Goal: Transaction & Acquisition: Obtain resource

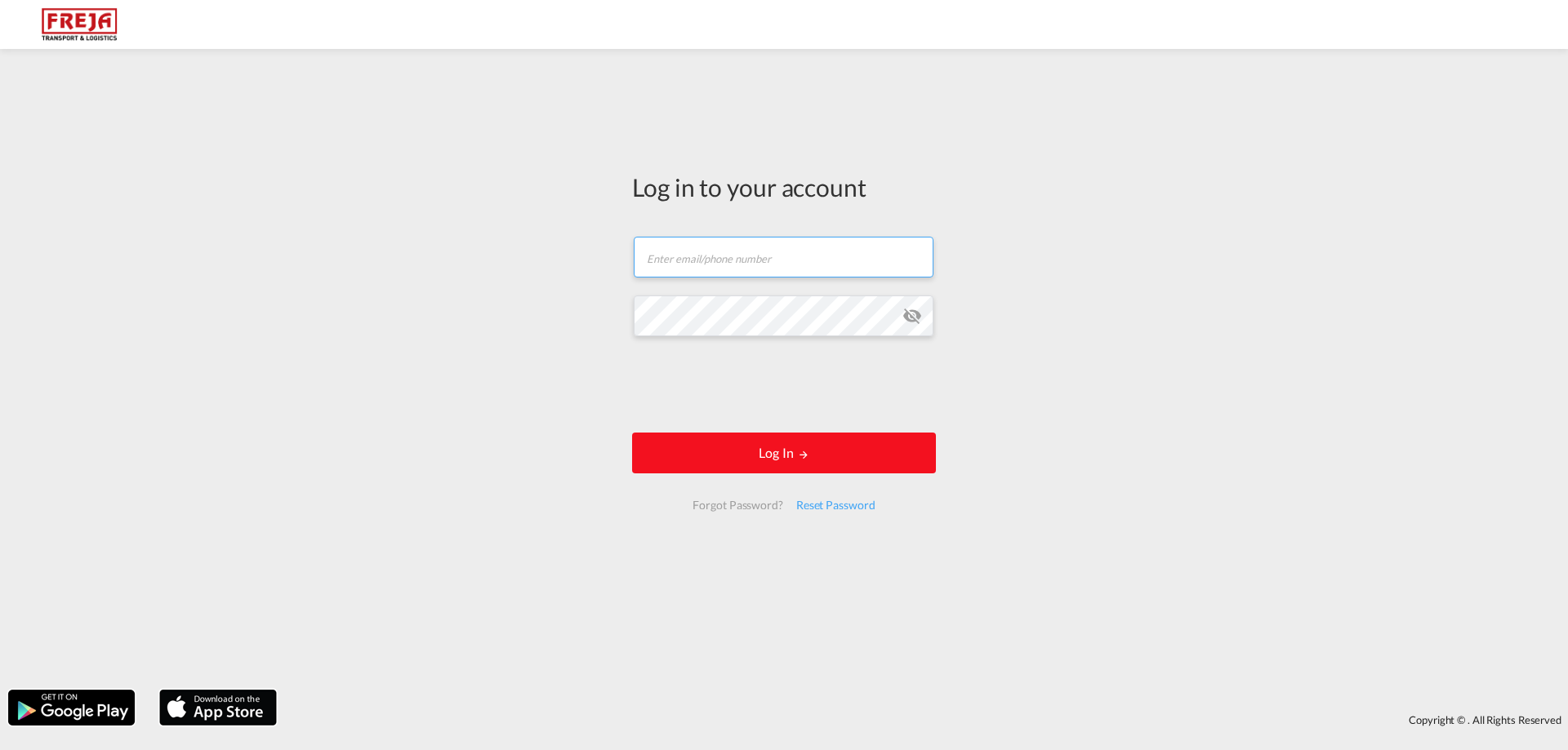
type input "[EMAIL_ADDRESS][DOMAIN_NAME]"
click at [691, 460] on button "Log In" at bounding box center [784, 453] width 304 height 41
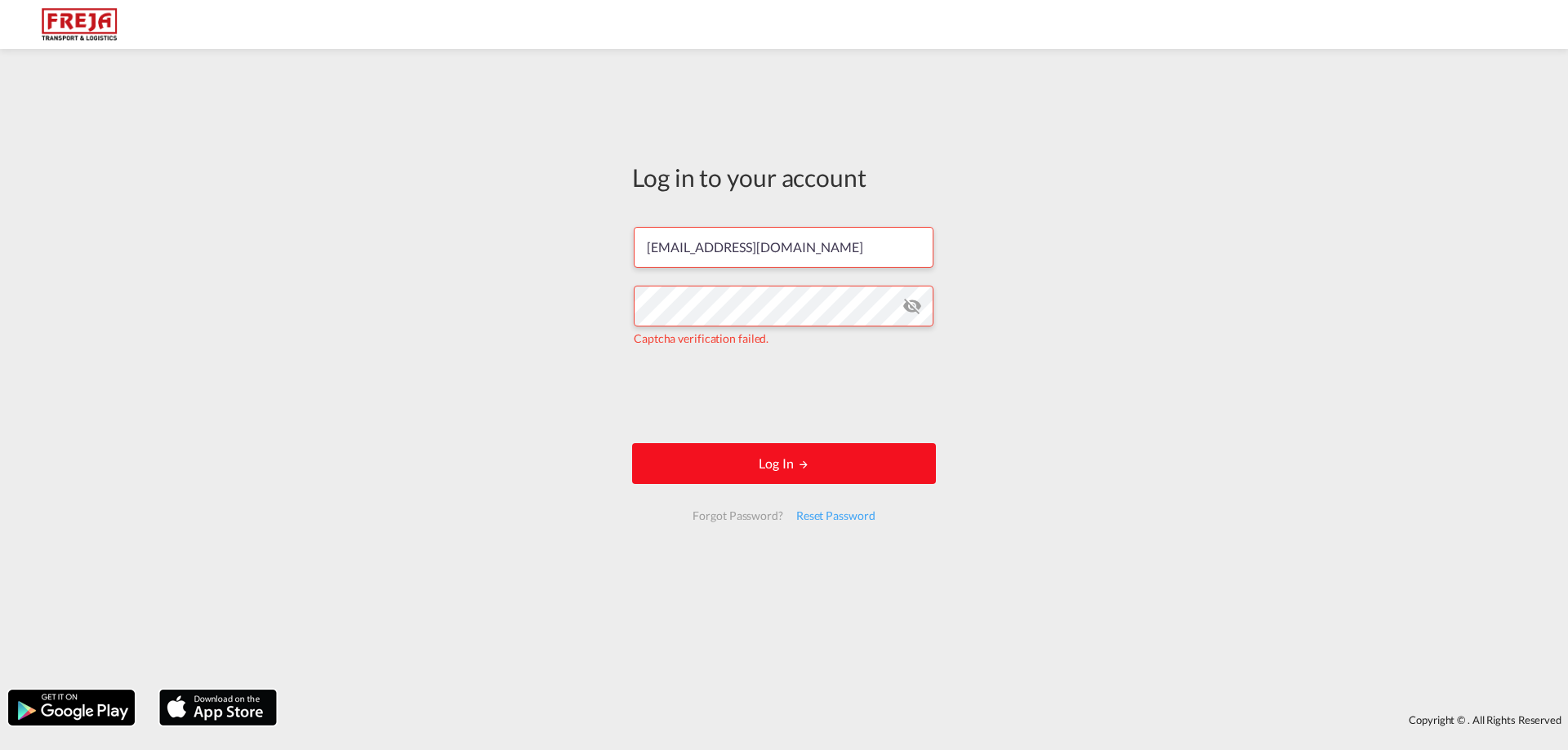
click at [803, 450] on button "Log In" at bounding box center [784, 463] width 304 height 41
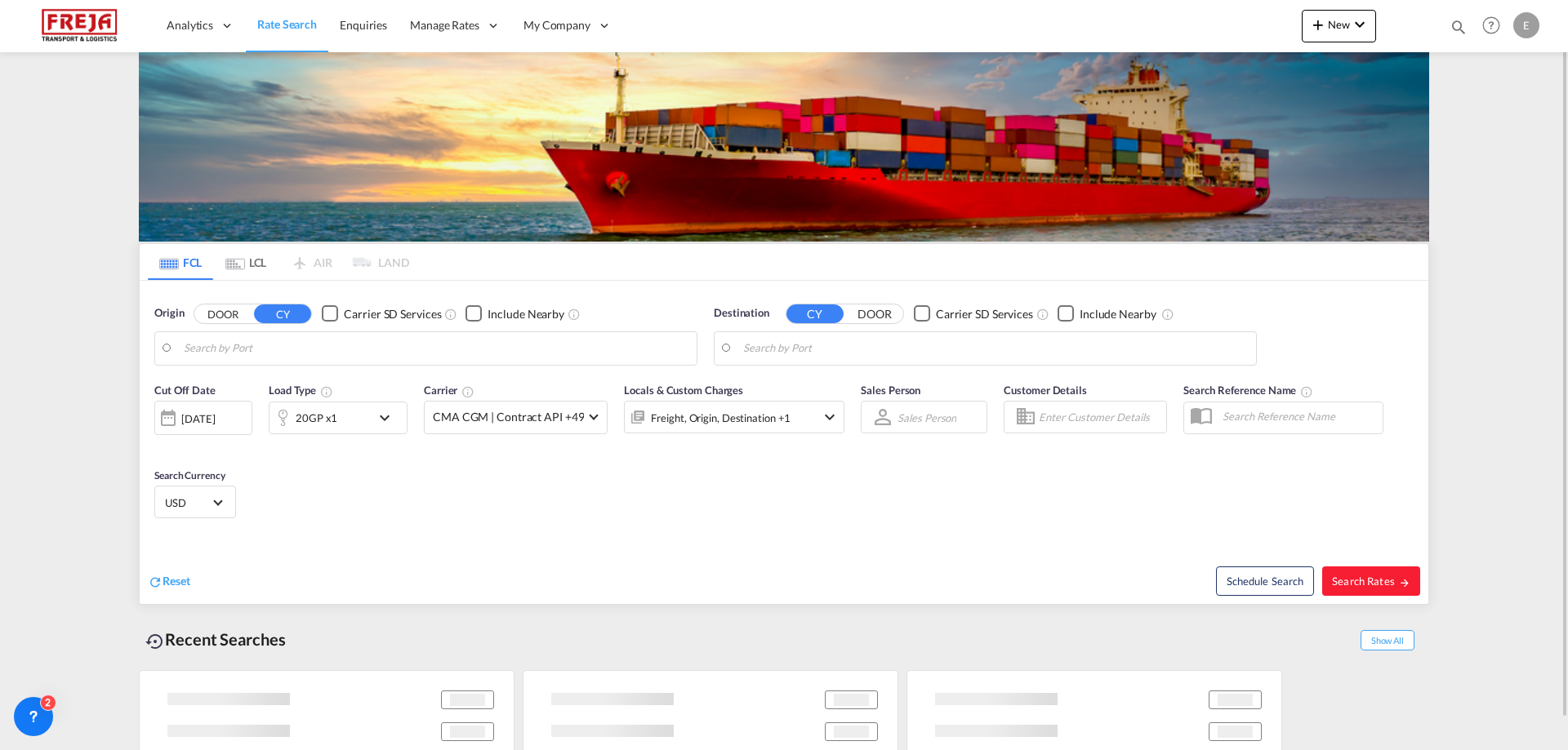
type input "Alesund ([GEOGRAPHIC_DATA]), NOAES"
type input "[GEOGRAPHIC_DATA], [GEOGRAPHIC_DATA], USLGB"
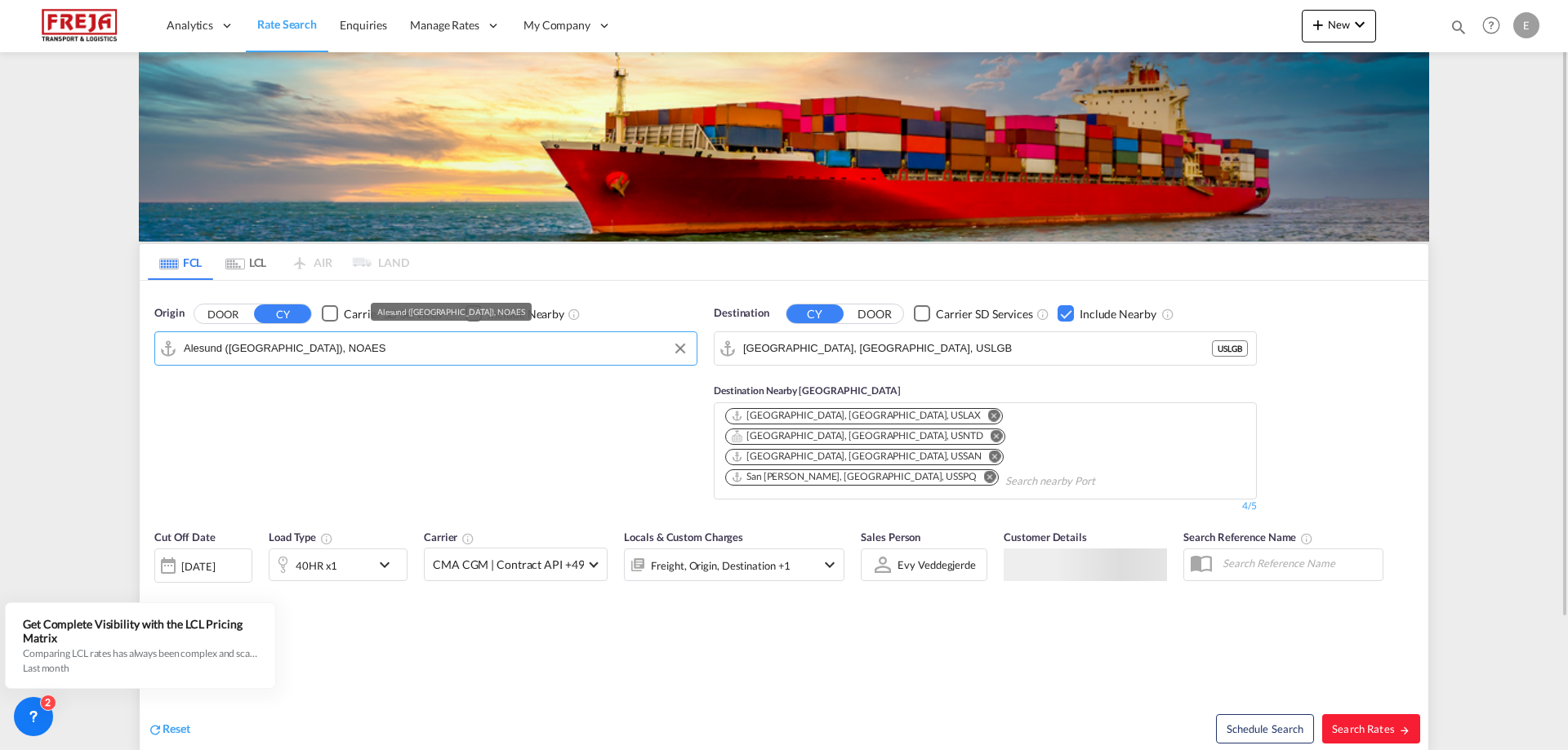
click at [339, 353] on input "Alesund ([GEOGRAPHIC_DATA]), NOAES" at bounding box center [436, 348] width 505 height 25
click at [686, 344] on button "Clear Input" at bounding box center [681, 348] width 25 height 25
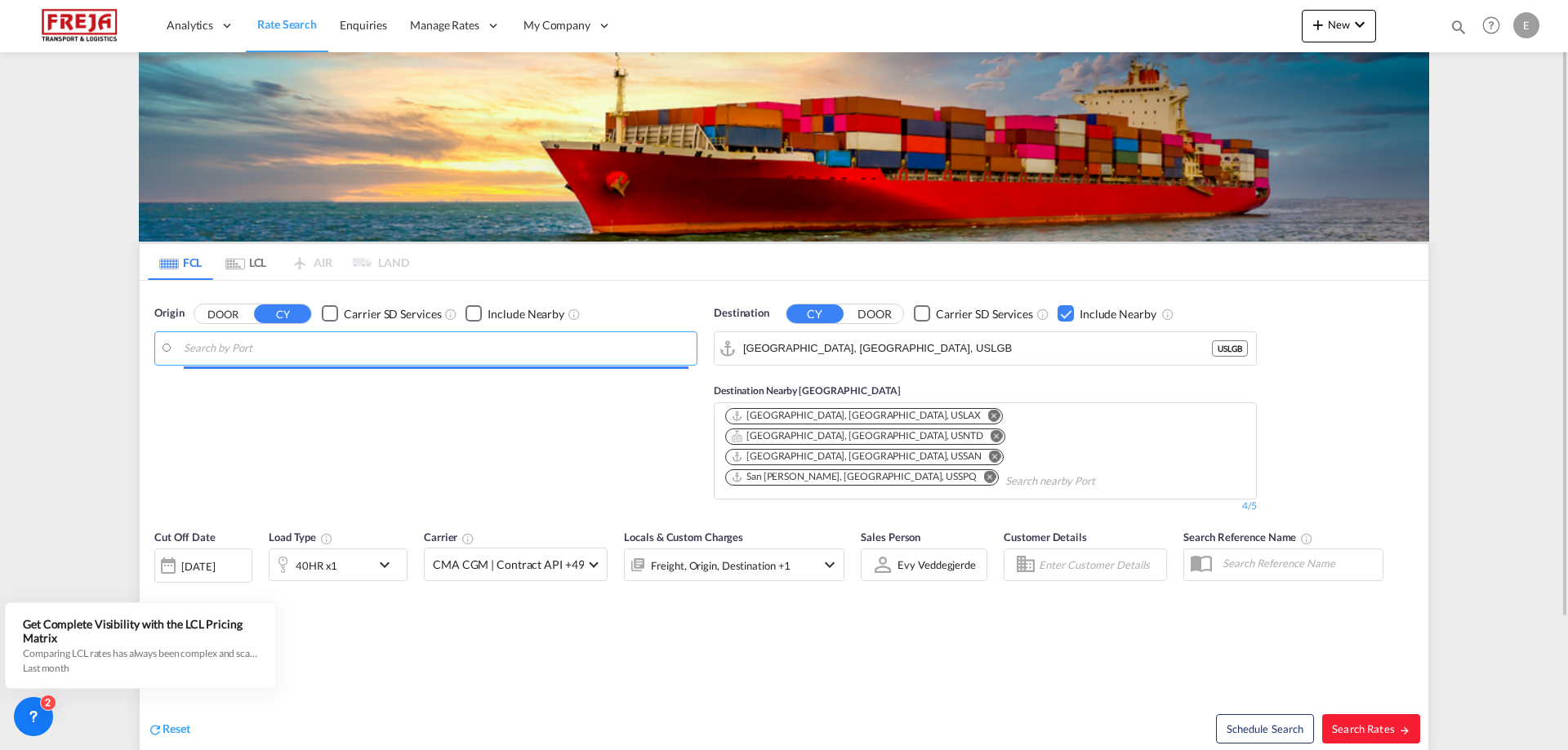
click at [616, 358] on input "Search by Port" at bounding box center [436, 348] width 505 height 25
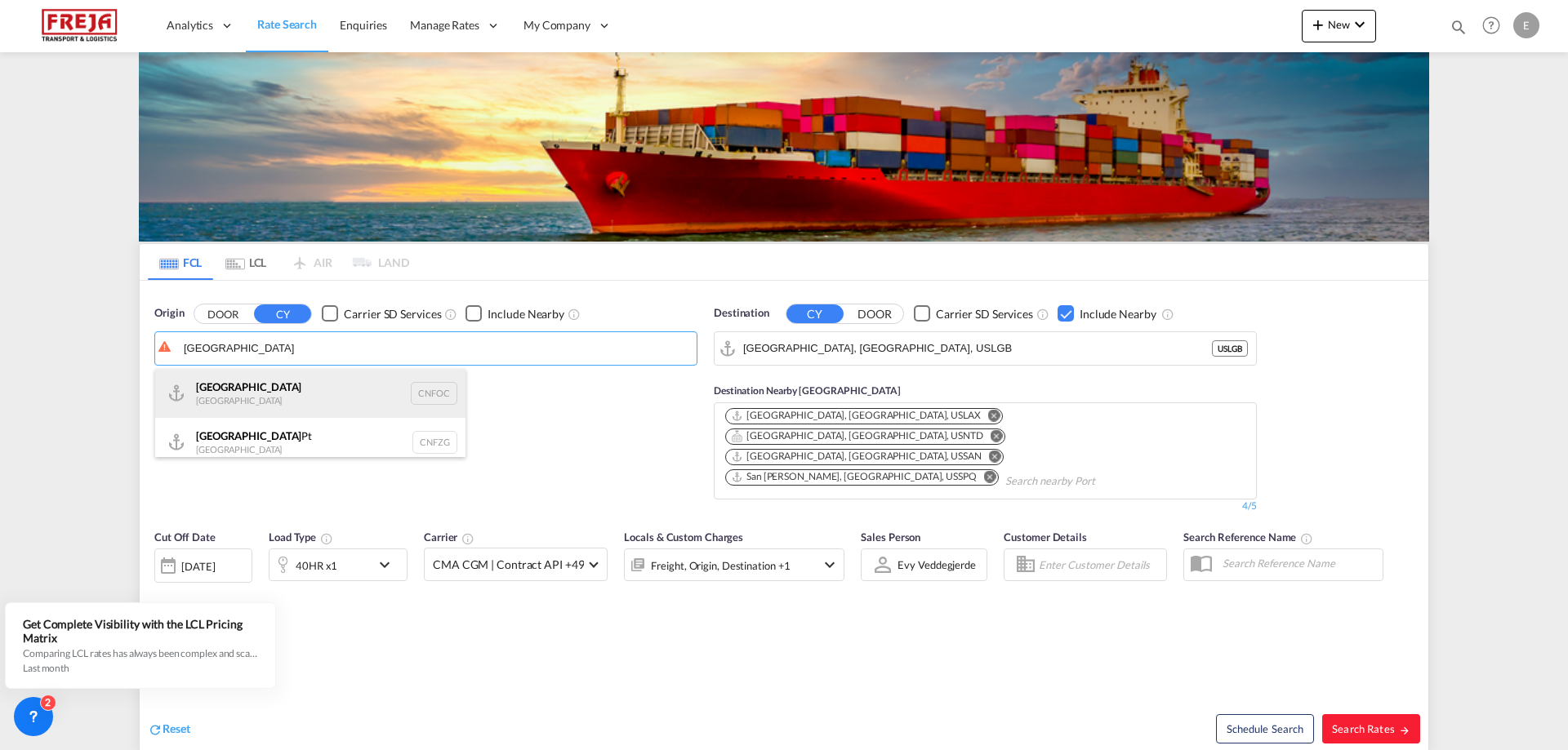
click at [417, 382] on div "Fuzhou [GEOGRAPHIC_DATA] CNFOC" at bounding box center [310, 393] width 310 height 49
type input "[GEOGRAPHIC_DATA], CNFOC"
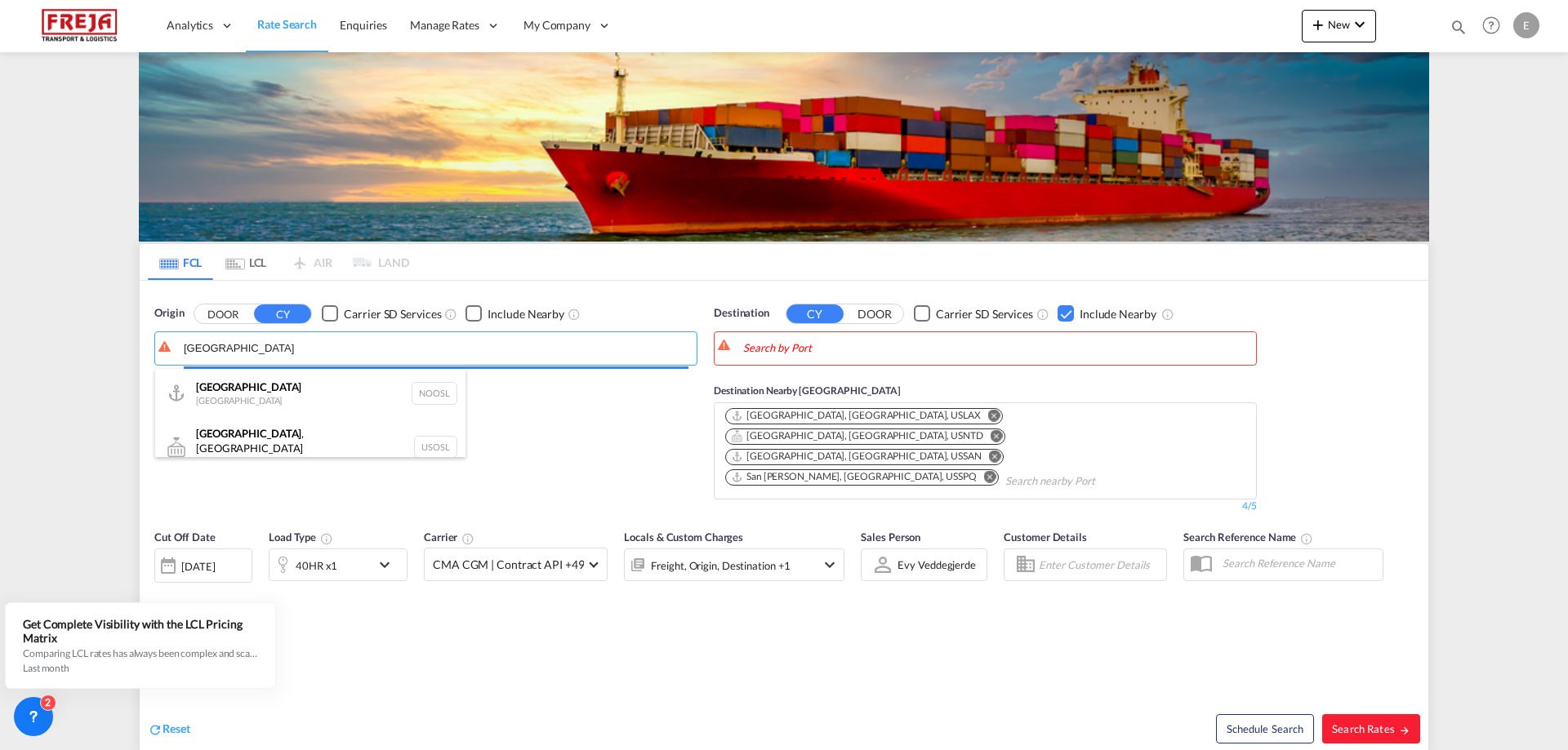
drag, startPoint x: 222, startPoint y: 345, endPoint x: 168, endPoint y: 348, distance: 54.1
click at [168, 348] on body "Analytics Reports Dashboard Rate Search Enquiries Manage Rates Contract Rates" at bounding box center [784, 375] width 1568 height 750
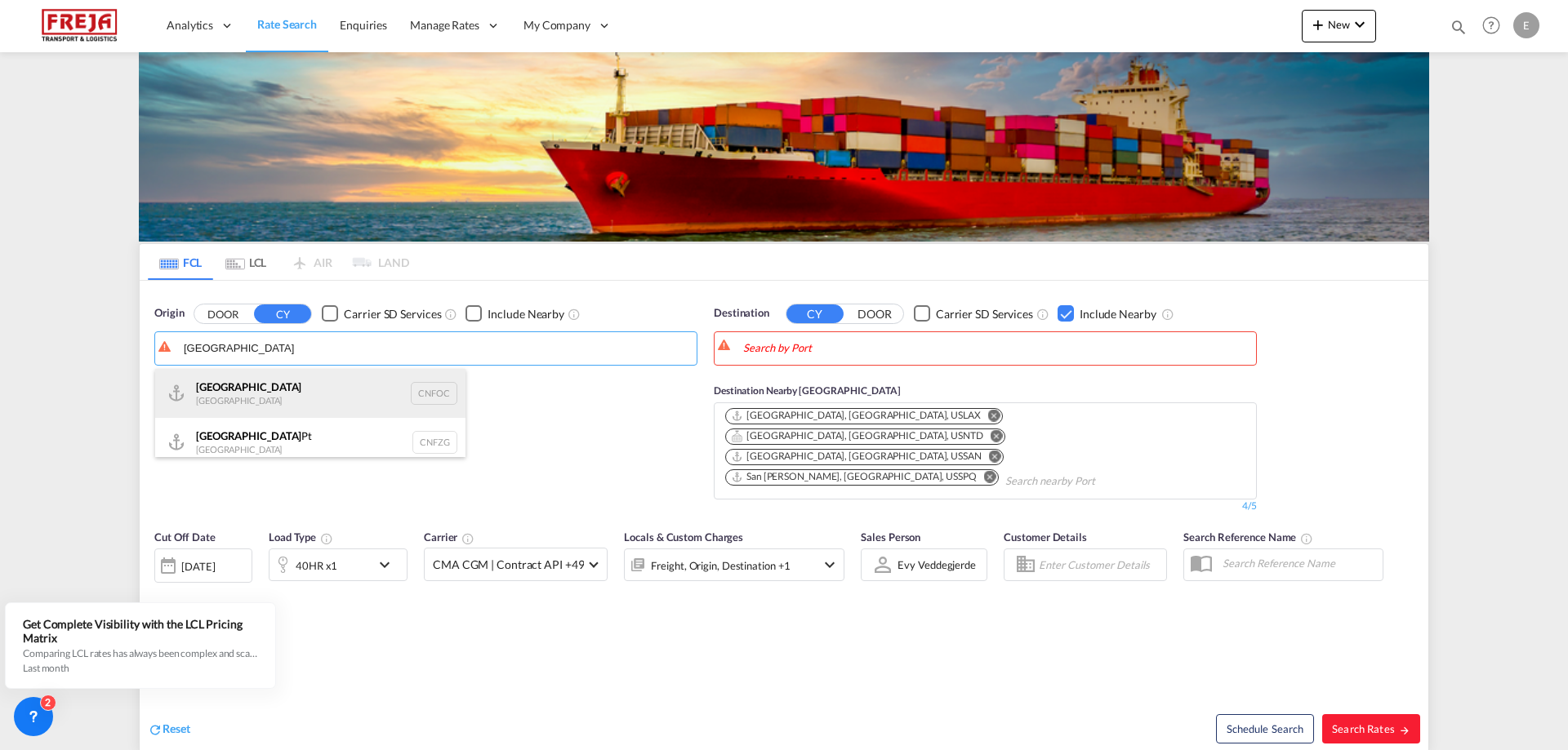
click at [321, 386] on div "Fuzhou [GEOGRAPHIC_DATA] CNFOC" at bounding box center [310, 393] width 310 height 49
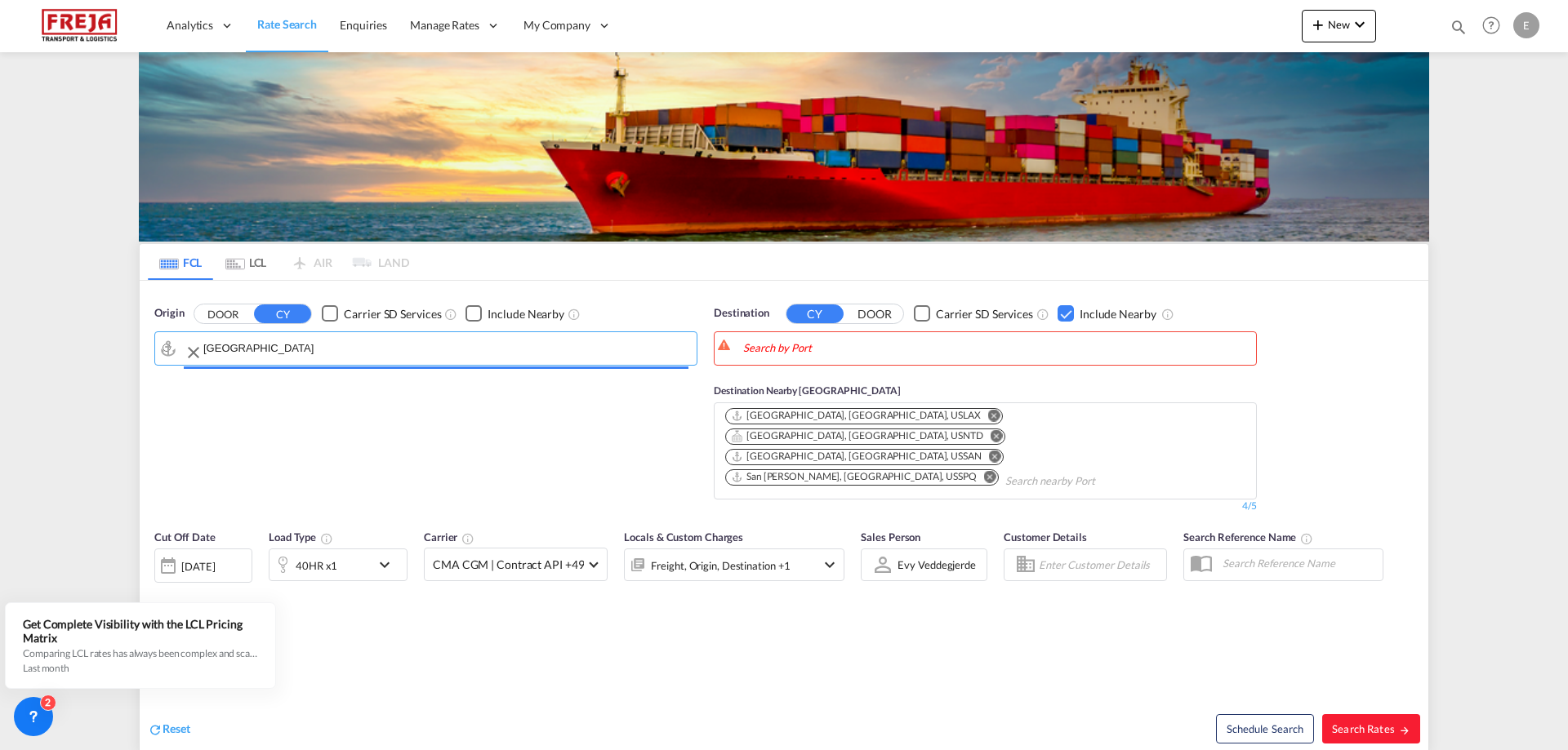
type input "[GEOGRAPHIC_DATA], CNFOC"
click at [903, 357] on body "Analytics Reports Dashboard Rate Search Enquiries Manage Rates Contract Rates" at bounding box center [784, 375] width 1568 height 750
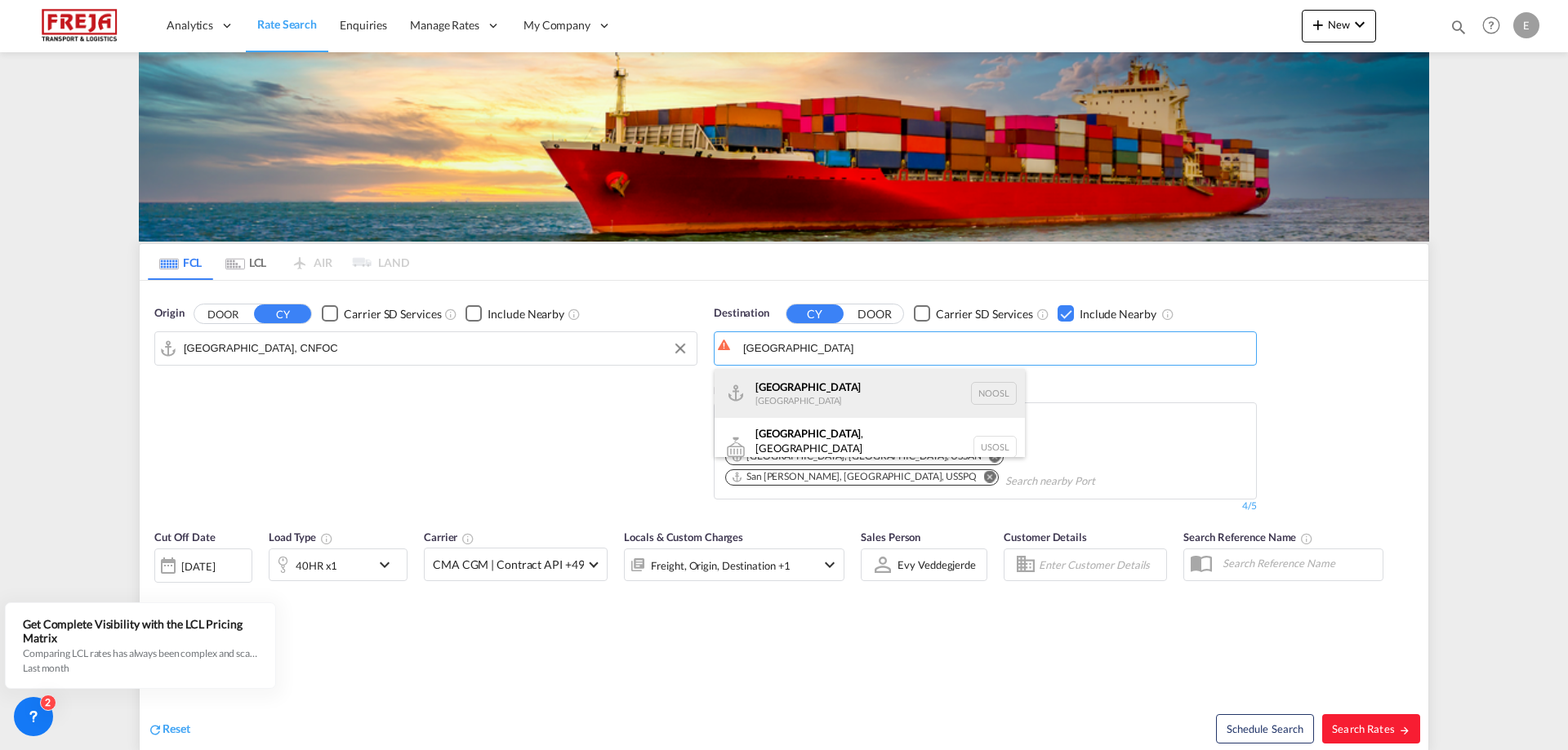
click at [904, 386] on div "[GEOGRAPHIC_DATA] [GEOGRAPHIC_DATA] NOOSL" at bounding box center [870, 393] width 310 height 49
type input "[GEOGRAPHIC_DATA], NOOSL"
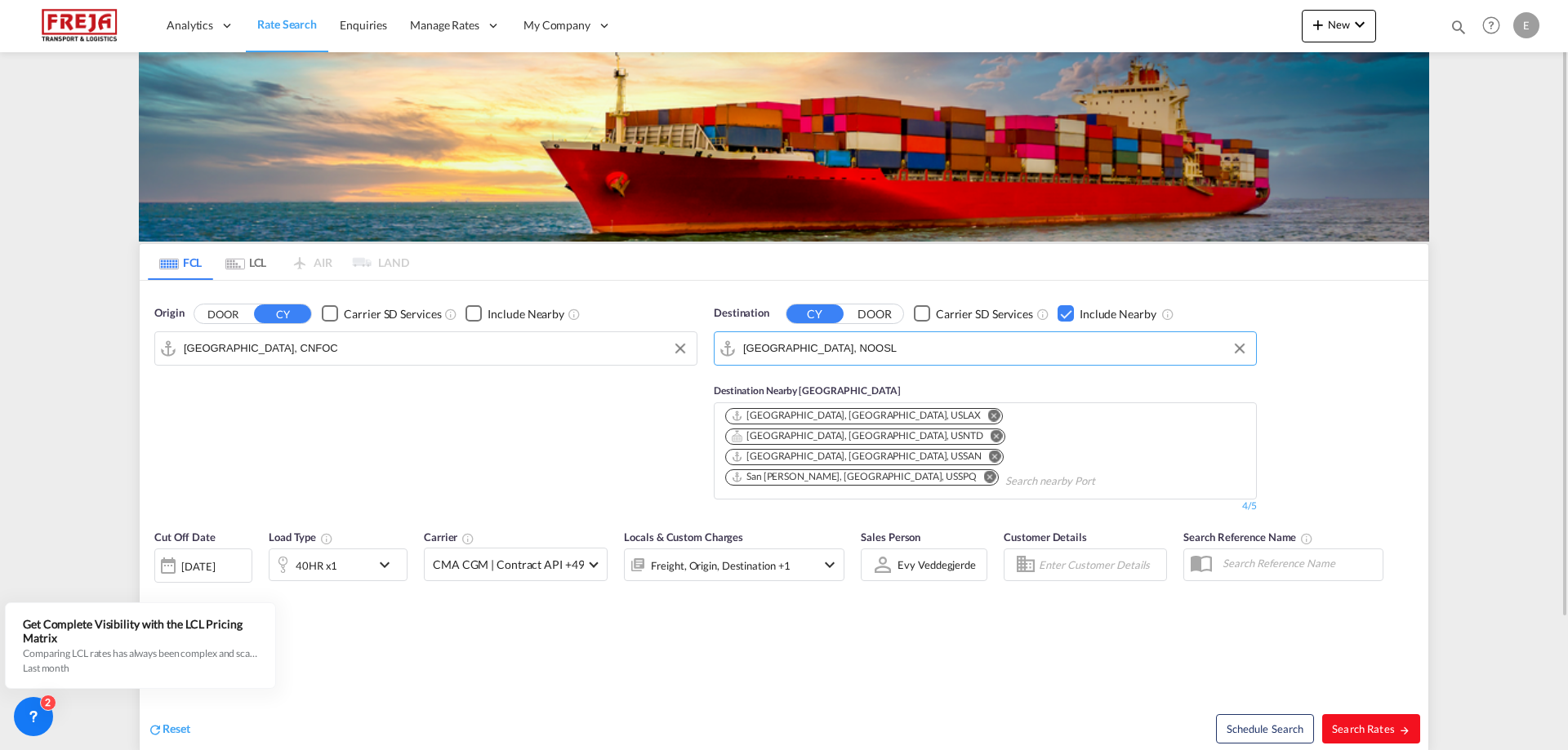
click at [1390, 723] on span "Search Rates" at bounding box center [1371, 729] width 78 height 13
type input "CNFOC to NOOSL / [DATE]"
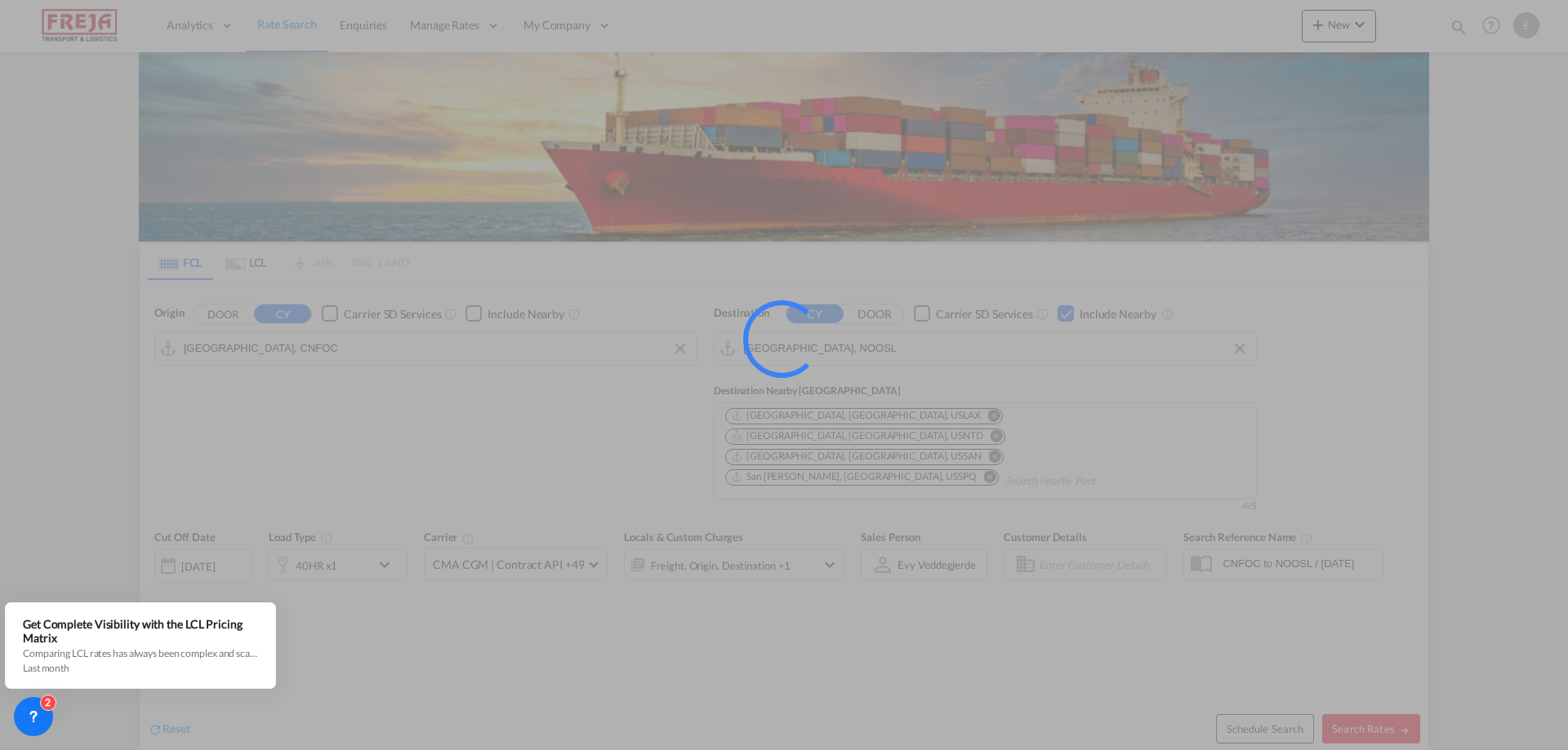
click at [418, 629] on div at bounding box center [784, 375] width 1568 height 750
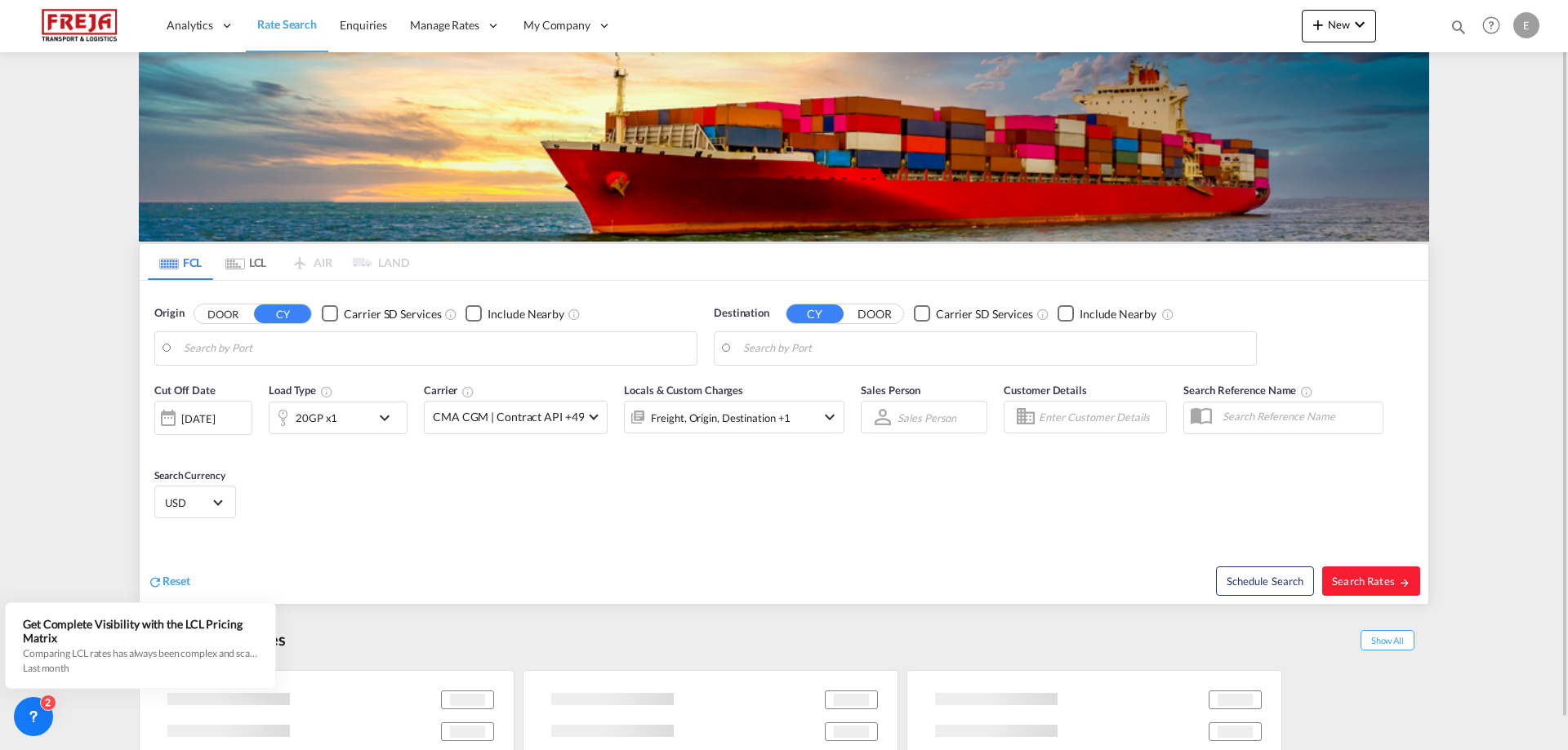
type input "[GEOGRAPHIC_DATA], CNFOC"
type input "[GEOGRAPHIC_DATA], NOOSL"
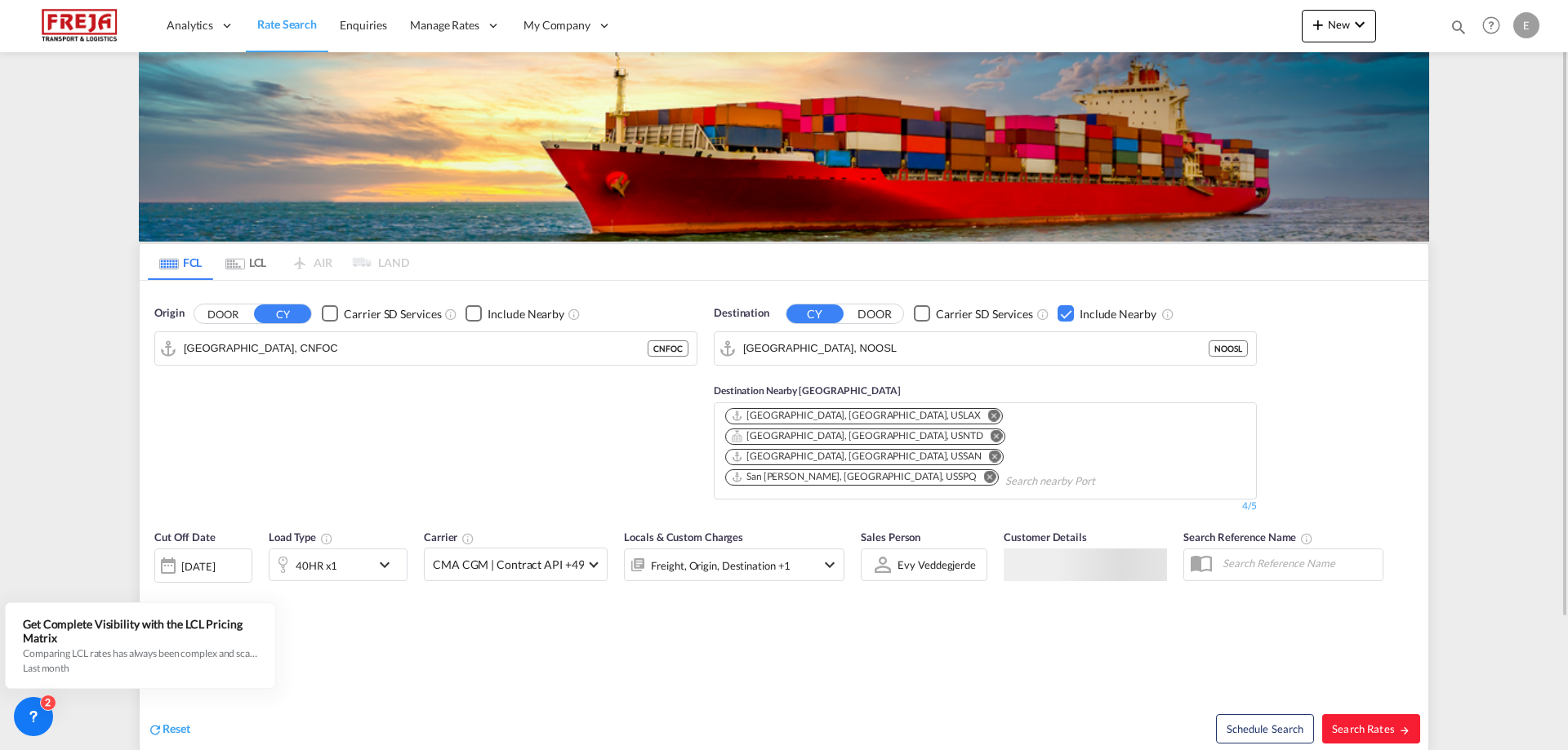
click at [382, 555] on md-icon "icon-chevron-down" at bounding box center [388, 565] width 27 height 20
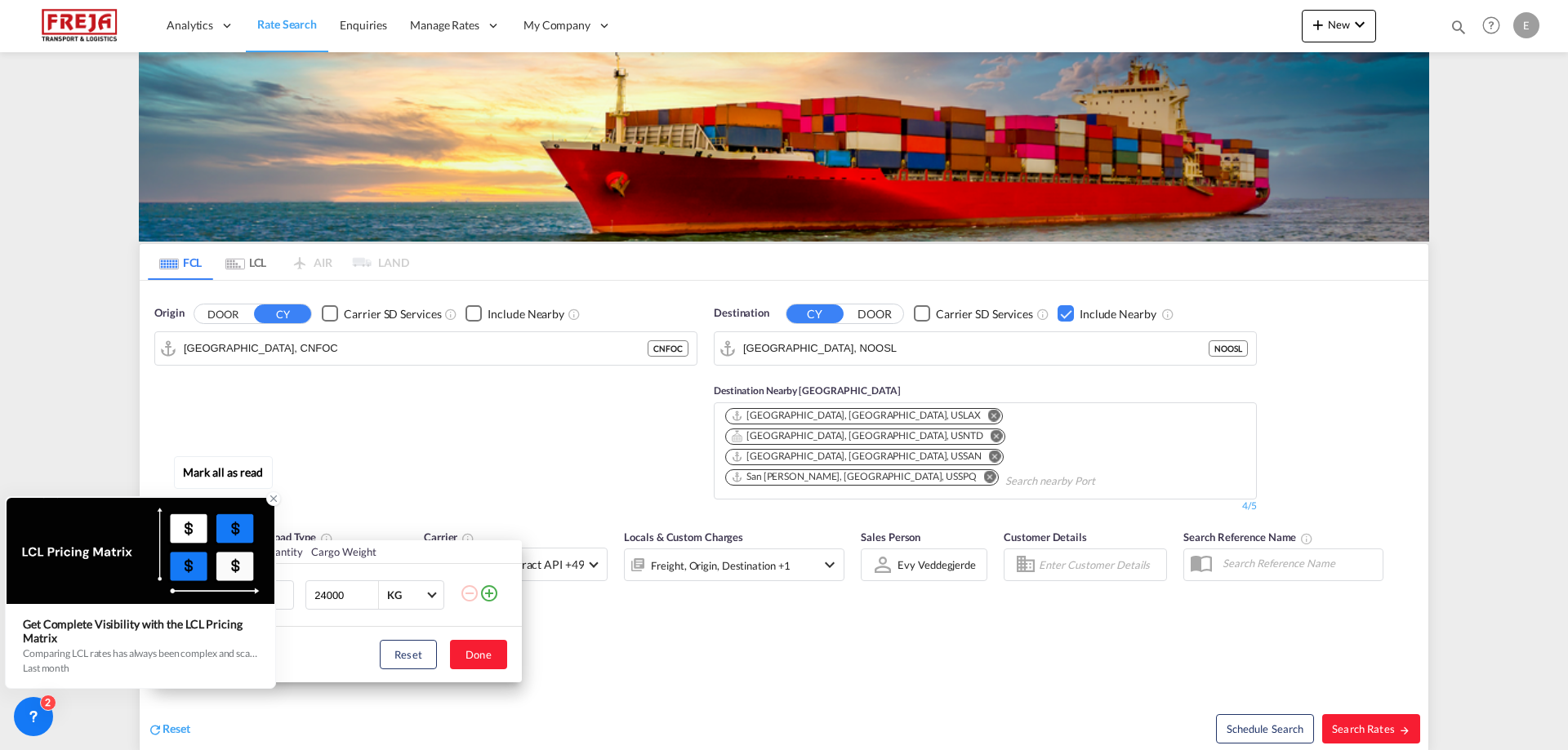
click at [231, 597] on div at bounding box center [140, 551] width 268 height 106
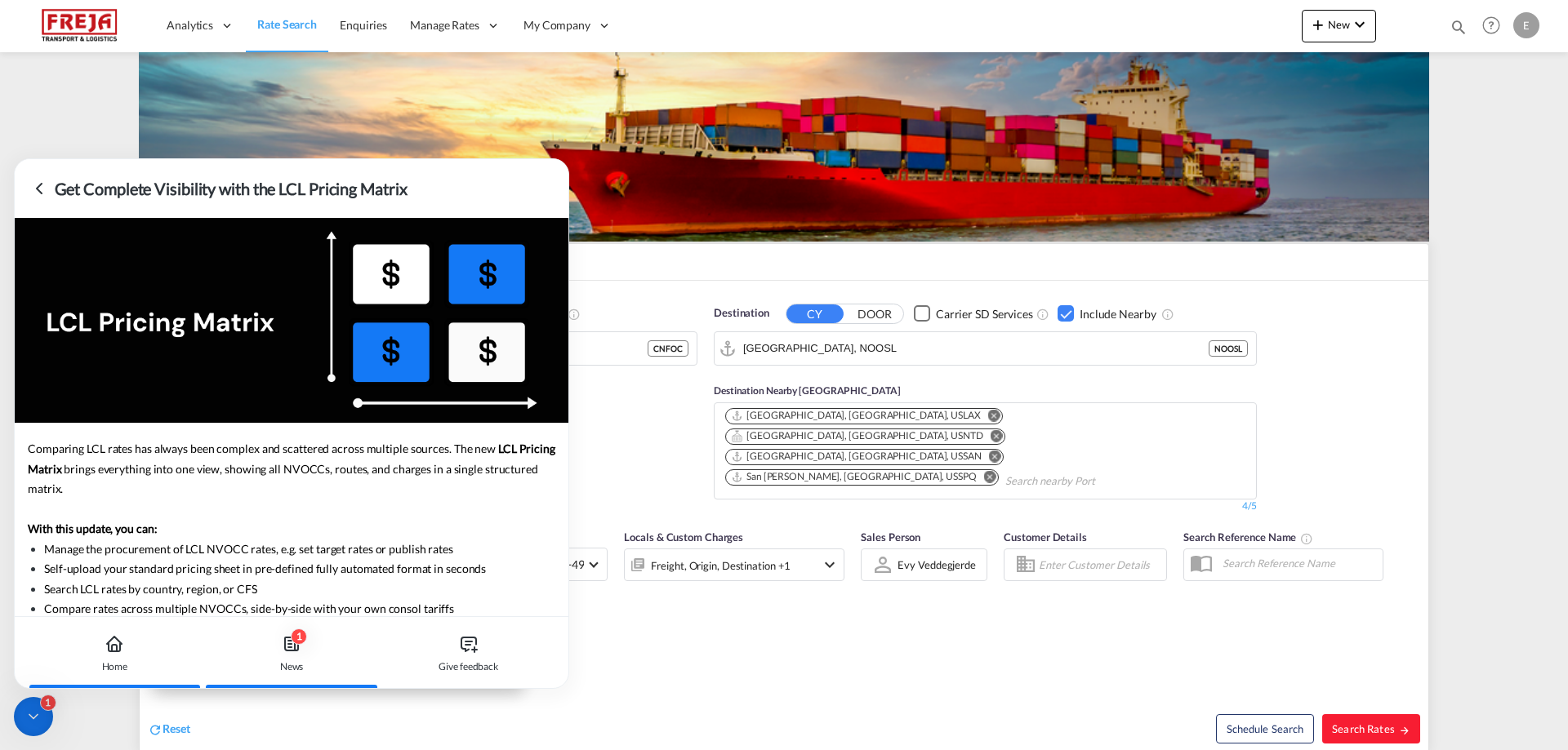
click at [118, 643] on icon at bounding box center [115, 645] width 20 height 20
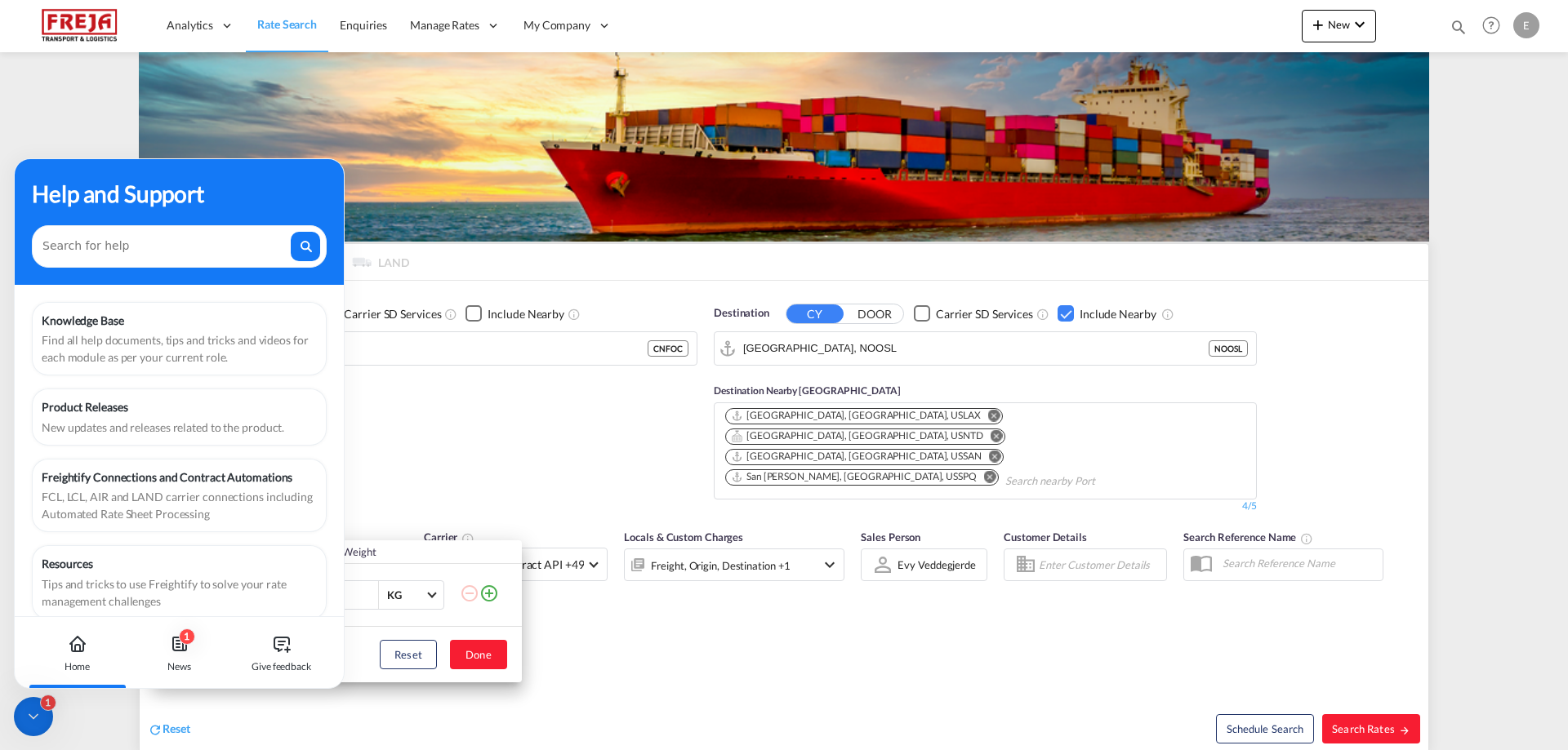
click at [424, 397] on div "Load Type Quantity Cargo Weight 40HR 20GP 40GP 40HC 45HC 20RE 40RE 40HR 20OT 40…" at bounding box center [784, 375] width 1568 height 750
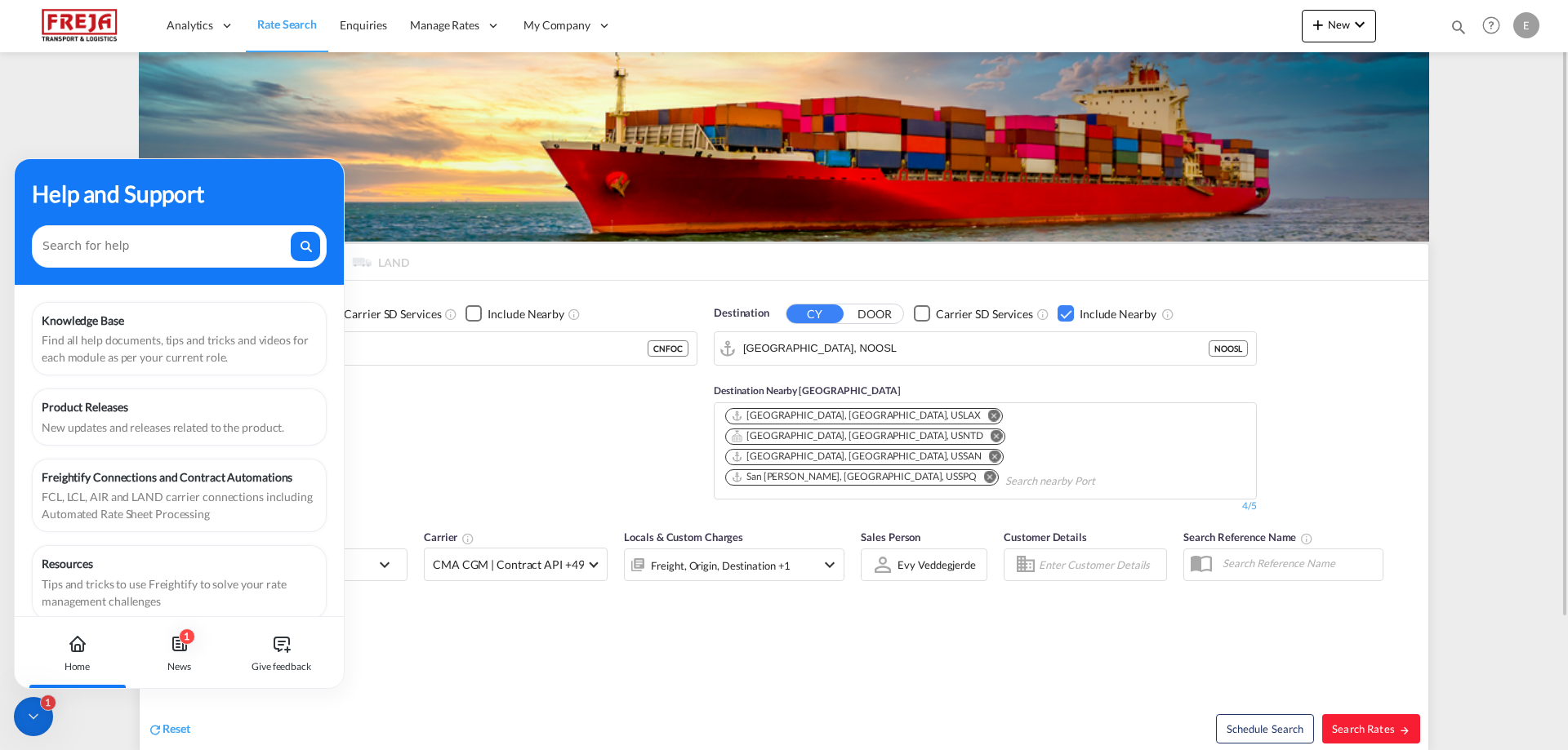
click at [100, 709] on md-content "Analytics Reports Dashboard Rate Search Enquiries Manage Rates Contract Rates" at bounding box center [784, 375] width 1568 height 750
click at [26, 718] on icon at bounding box center [34, 717] width 17 height 17
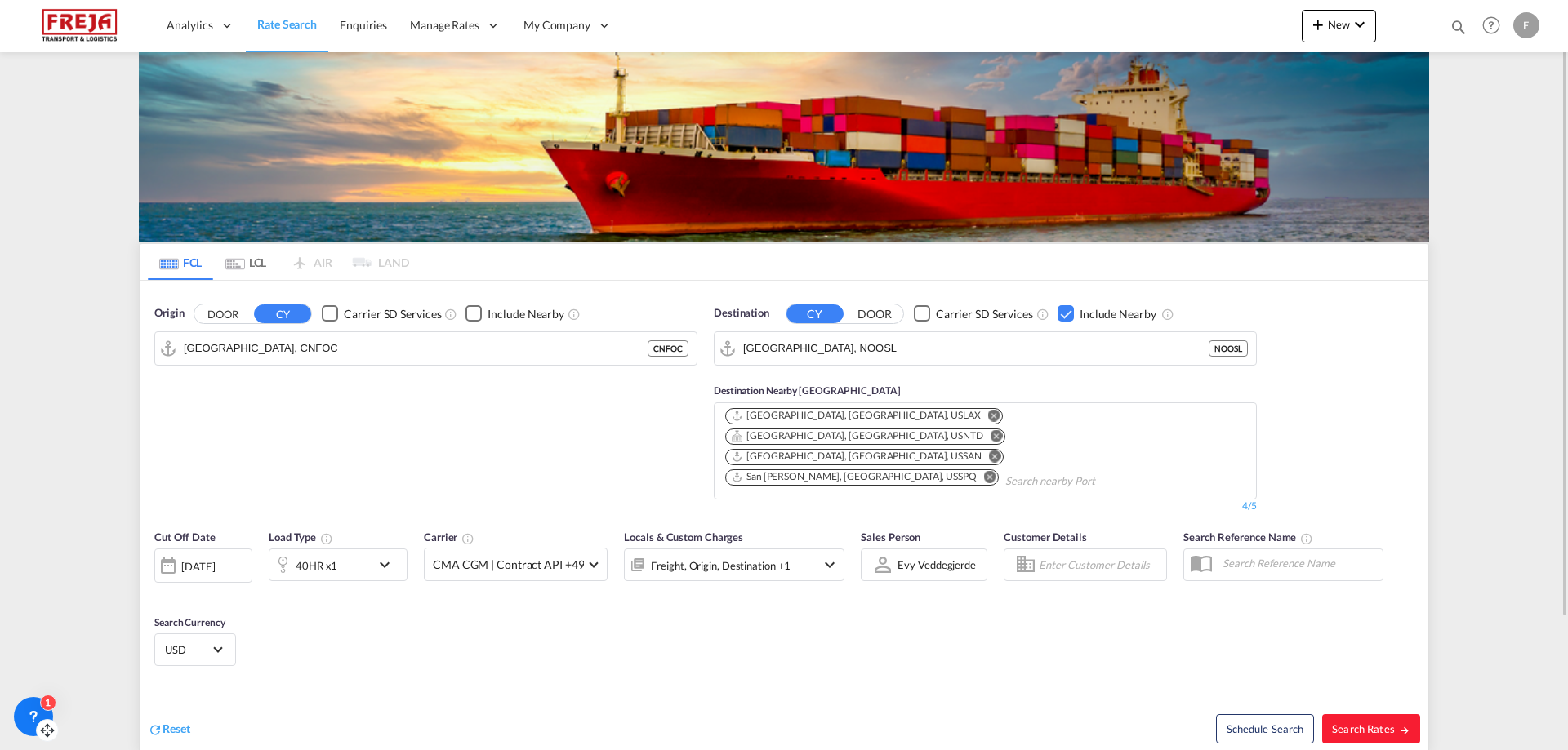
click at [383, 555] on md-icon "icon-chevron-down" at bounding box center [388, 565] width 27 height 20
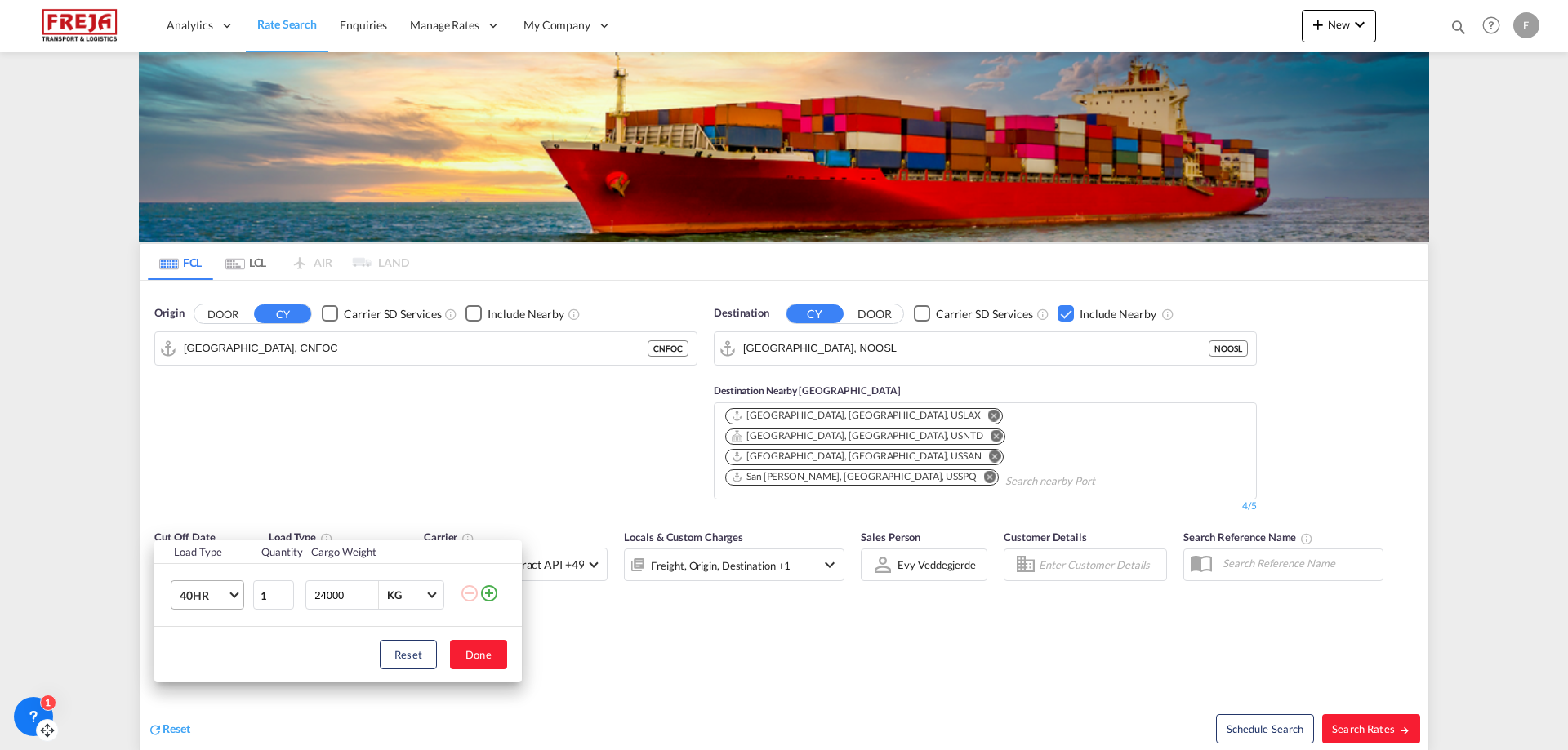
click at [232, 588] on md-select-value "40HR" at bounding box center [211, 595] width 66 height 27
click at [234, 512] on md-option "20GP" at bounding box center [222, 510] width 111 height 39
drag, startPoint x: 349, startPoint y: 594, endPoint x: 233, endPoint y: 590, distance: 116.1
click at [233, 591] on tr "20GP 1 24000 KG KG" at bounding box center [338, 596] width 368 height 63
type input "15000"
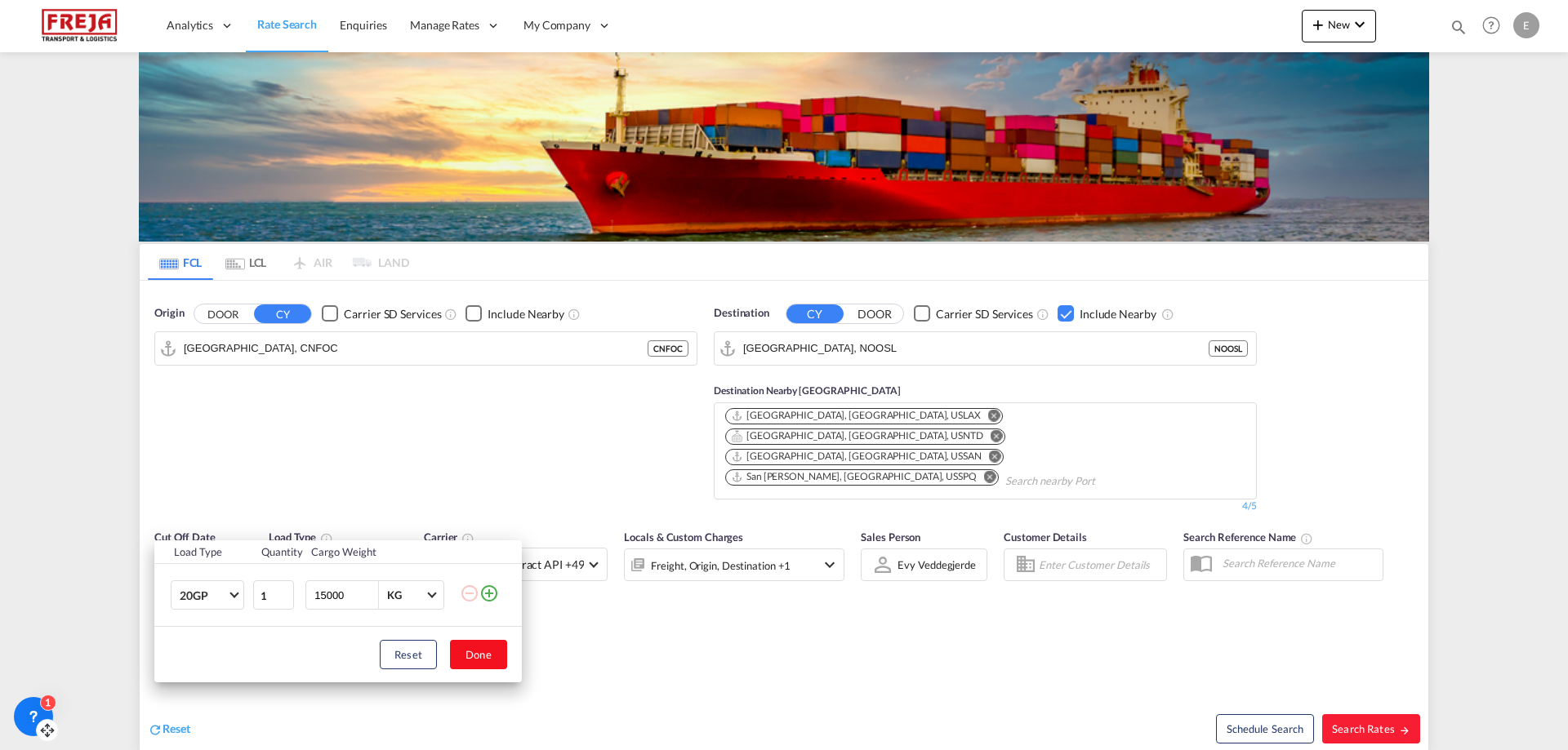
click at [476, 650] on button "Done" at bounding box center [478, 654] width 57 height 29
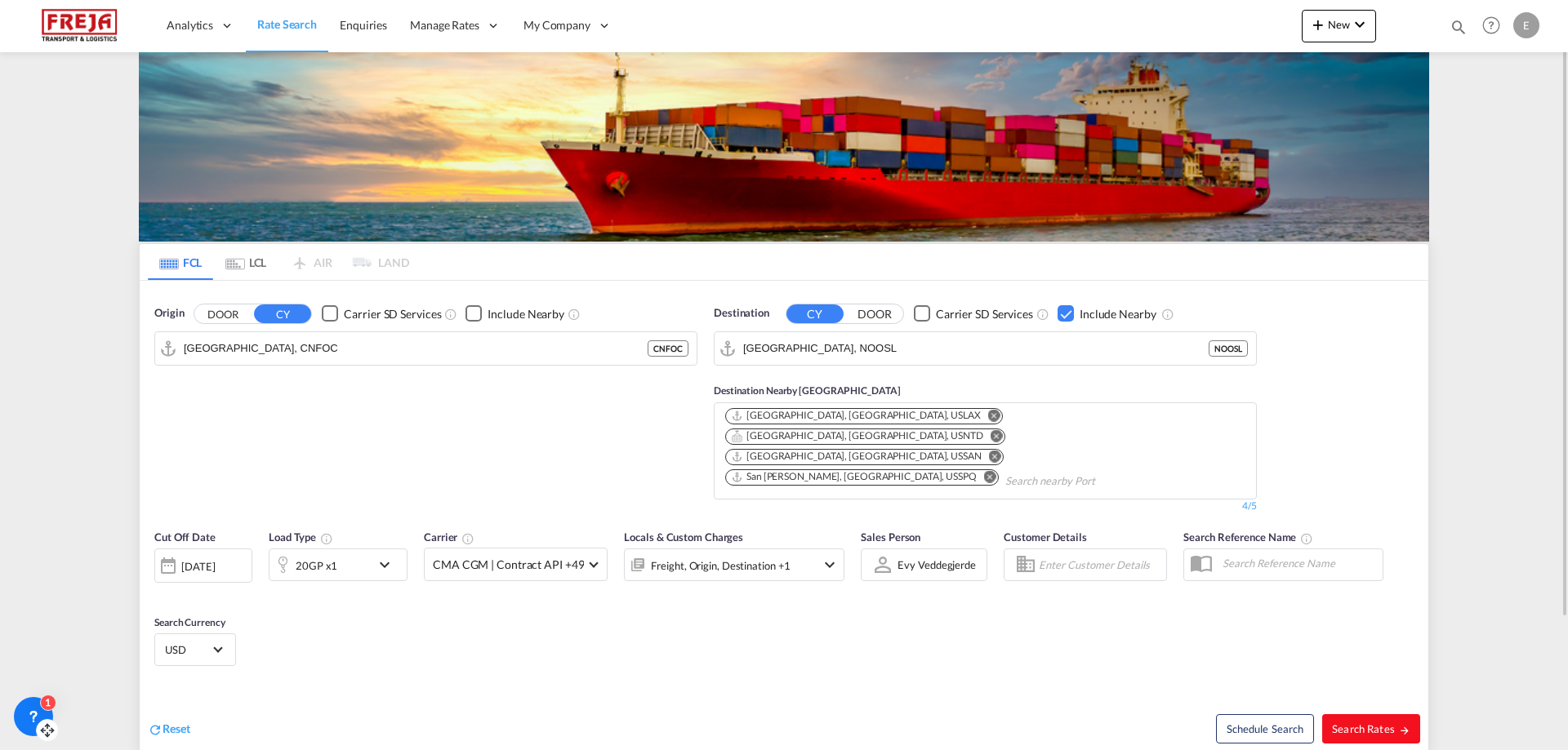
click at [1356, 723] on span "Search Rates" at bounding box center [1371, 729] width 78 height 13
type input "CNFOC to NOOSL / [DATE]"
